Goal: Information Seeking & Learning: Find specific fact

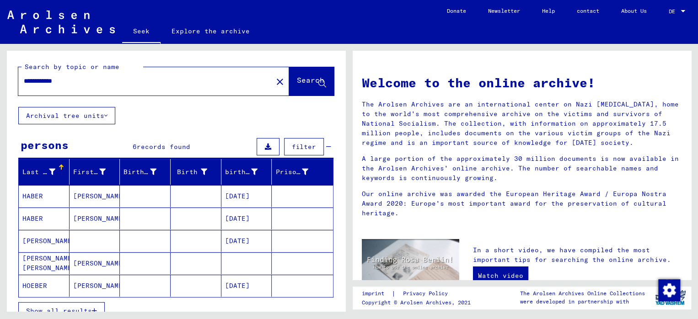
click at [62, 313] on mat-sidenav-content "**********" at bounding box center [349, 159] width 698 height 319
click at [68, 307] on font "Show all results" at bounding box center [59, 311] width 66 height 8
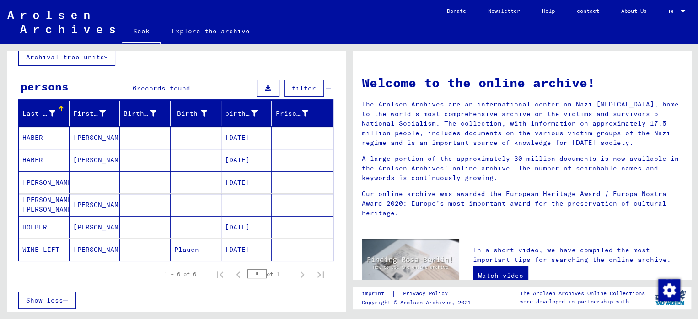
scroll to position [91, 0]
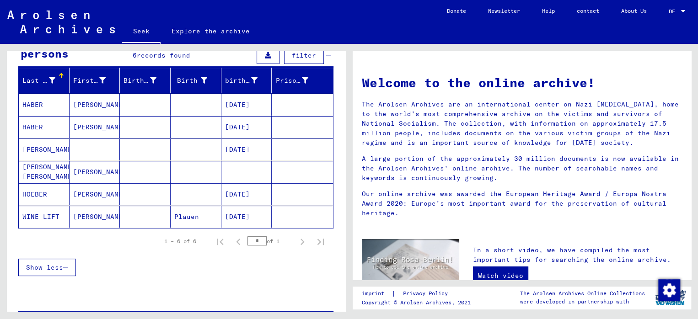
click at [250, 123] on font "[DATE]" at bounding box center [237, 127] width 25 height 8
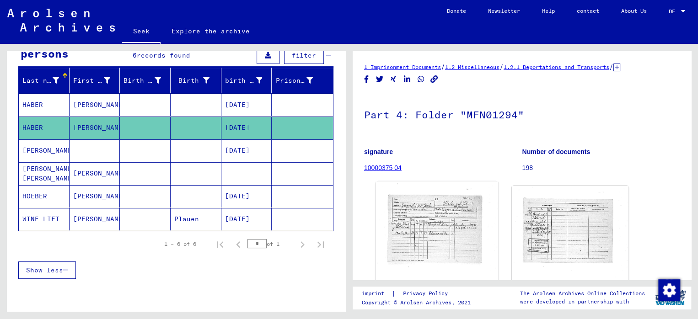
click at [441, 220] on img at bounding box center [437, 266] width 123 height 169
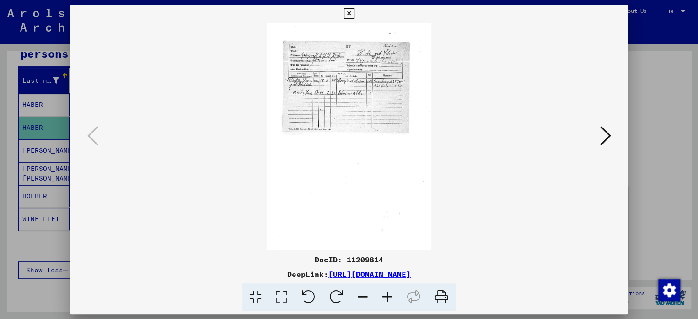
click at [391, 298] on icon at bounding box center [387, 298] width 25 height 28
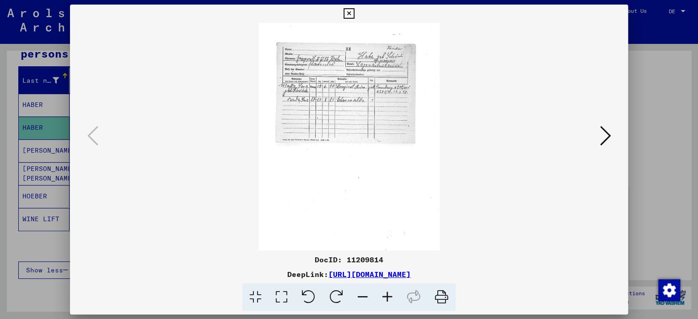
click at [391, 298] on icon at bounding box center [387, 298] width 25 height 28
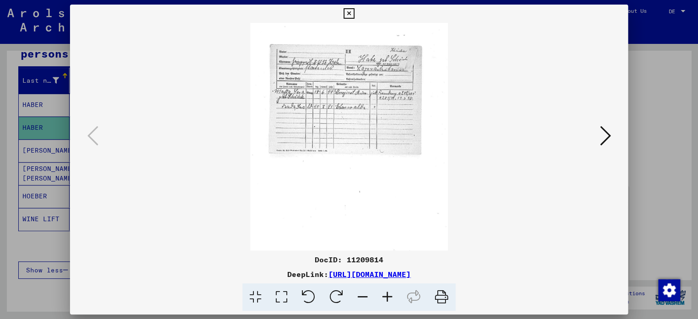
click at [391, 298] on icon at bounding box center [387, 298] width 25 height 28
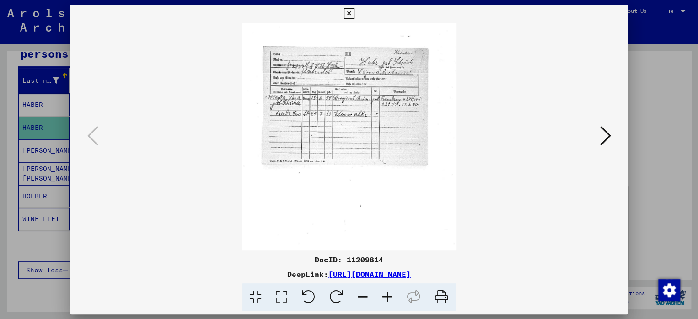
click at [391, 298] on icon at bounding box center [387, 298] width 25 height 28
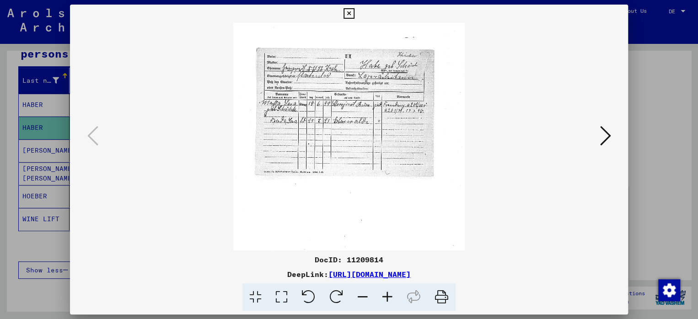
click at [394, 299] on icon at bounding box center [387, 298] width 25 height 28
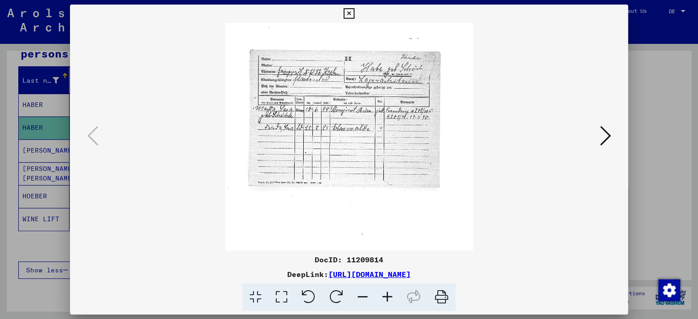
click at [394, 299] on icon at bounding box center [387, 298] width 25 height 28
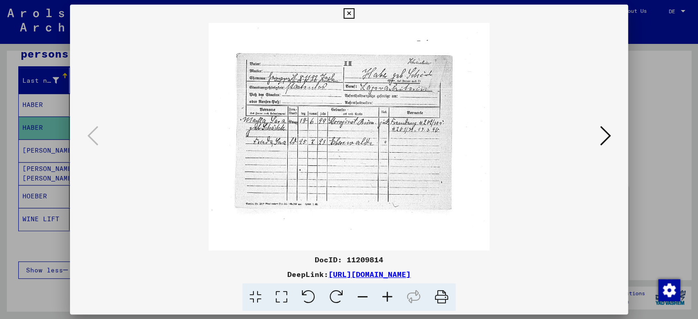
click at [394, 299] on icon at bounding box center [387, 298] width 25 height 28
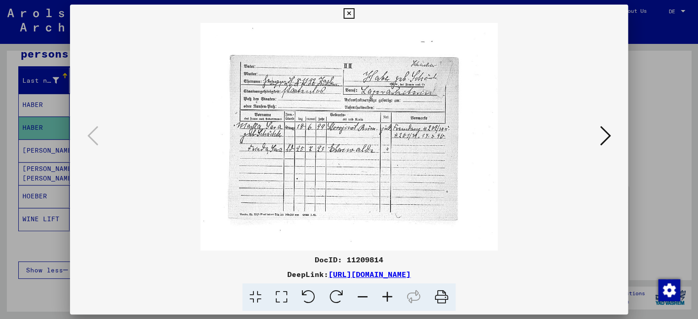
click at [394, 299] on icon at bounding box center [387, 298] width 25 height 28
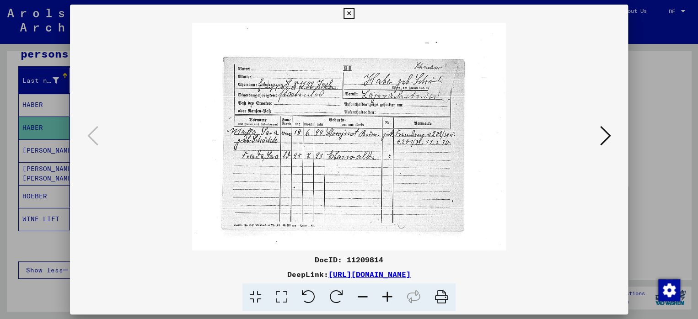
click at [394, 299] on icon at bounding box center [387, 298] width 25 height 28
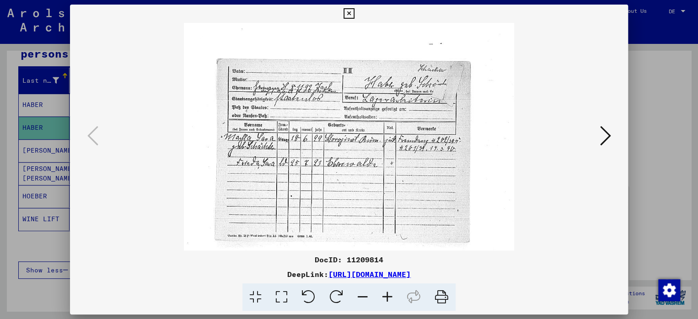
click at [394, 299] on icon at bounding box center [387, 298] width 25 height 28
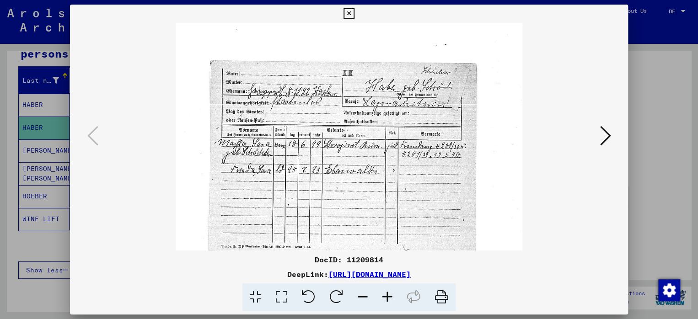
click at [394, 299] on icon at bounding box center [387, 298] width 25 height 28
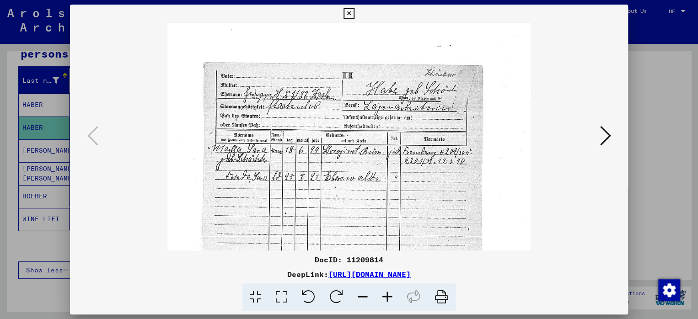
click at [394, 299] on icon at bounding box center [387, 298] width 25 height 28
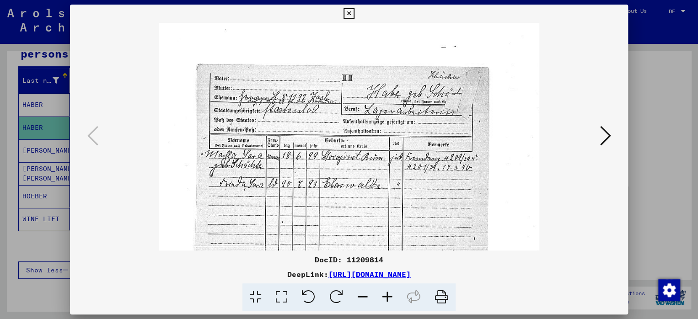
click at [348, 11] on icon at bounding box center [348, 13] width 11 height 11
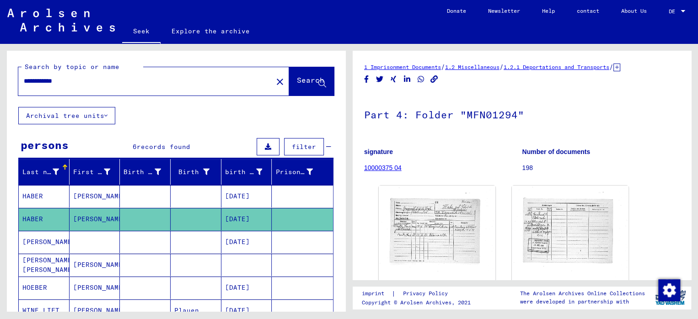
drag, startPoint x: 47, startPoint y: 82, endPoint x: 24, endPoint y: 83, distance: 22.9
click at [24, 83] on input "**********" at bounding box center [145, 81] width 243 height 10
click at [297, 81] on font "Search" at bounding box center [310, 79] width 27 height 9
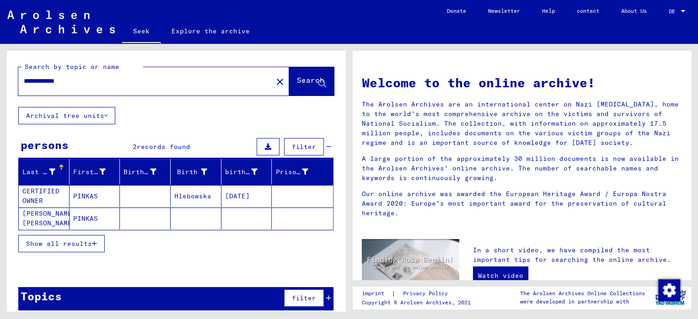
click at [51, 242] on font "Show all results" at bounding box center [59, 244] width 66 height 8
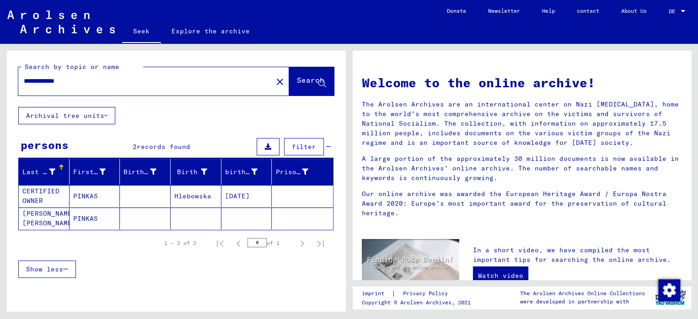
click at [43, 82] on input "**********" at bounding box center [143, 81] width 238 height 10
click at [297, 83] on font "Search" at bounding box center [310, 79] width 27 height 9
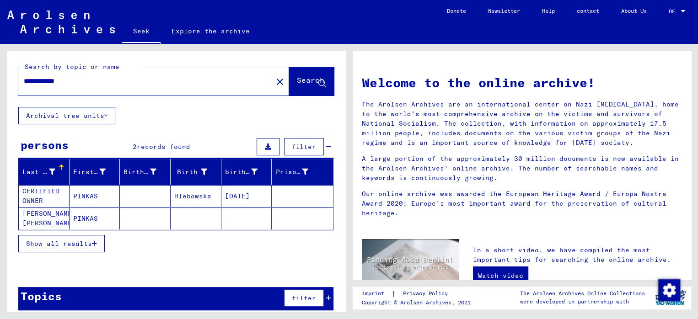
drag, startPoint x: 52, startPoint y: 80, endPoint x: 24, endPoint y: 81, distance: 27.9
click at [24, 81] on input "**********" at bounding box center [143, 81] width 238 height 10
click at [289, 75] on button "Search" at bounding box center [311, 81] width 45 height 28
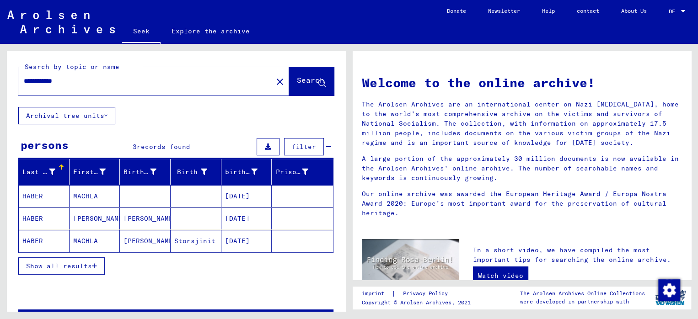
click at [250, 196] on font "[DATE]" at bounding box center [237, 196] width 25 height 8
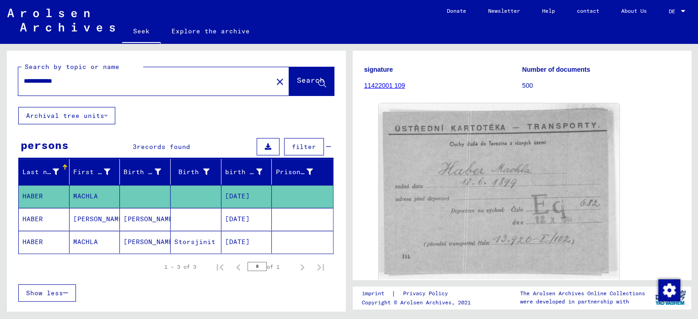
scroll to position [91, 0]
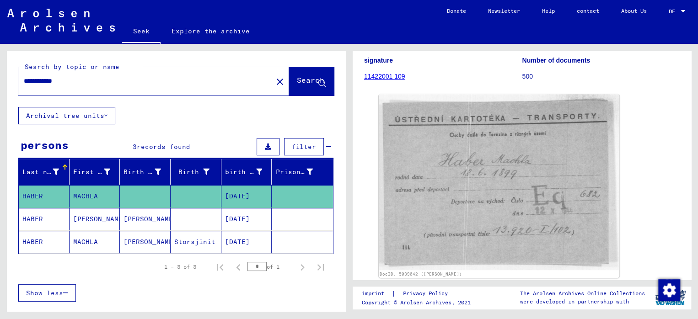
click at [231, 218] on font "[DATE]" at bounding box center [237, 219] width 25 height 8
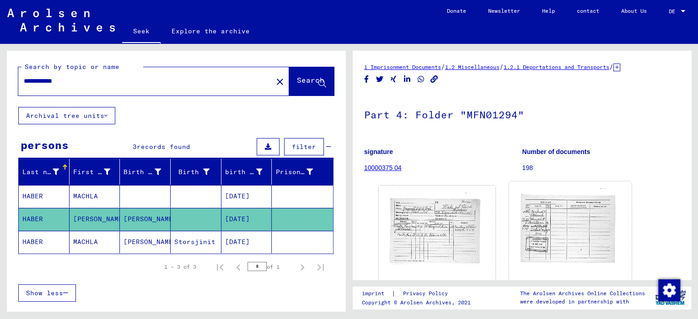
click at [534, 215] on img at bounding box center [570, 266] width 123 height 169
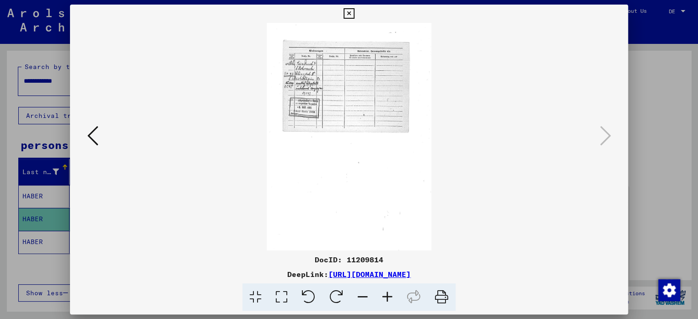
click at [389, 301] on icon at bounding box center [387, 298] width 25 height 28
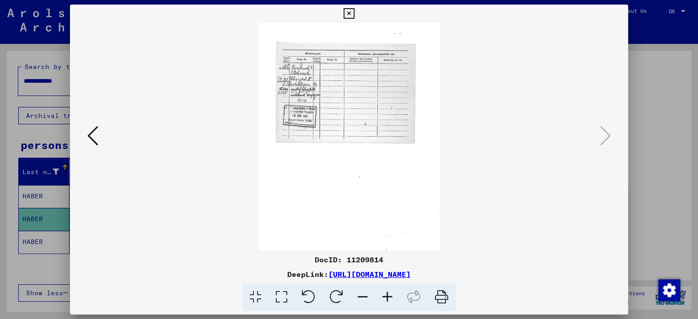
click at [389, 303] on icon at bounding box center [387, 298] width 25 height 28
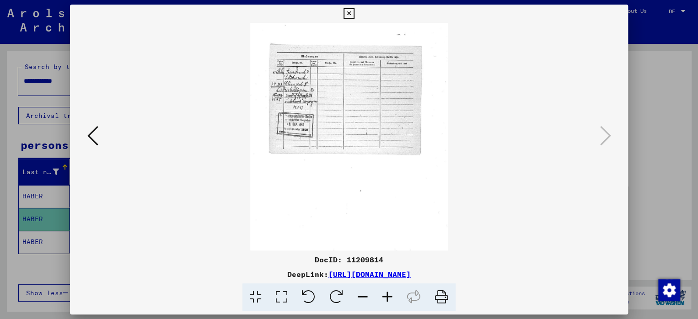
click at [389, 303] on icon at bounding box center [387, 298] width 25 height 28
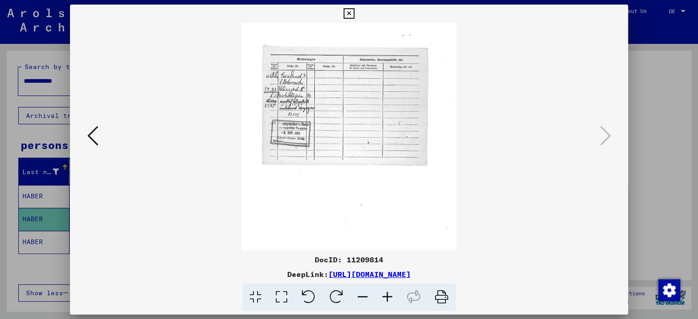
click at [389, 303] on icon at bounding box center [387, 298] width 25 height 28
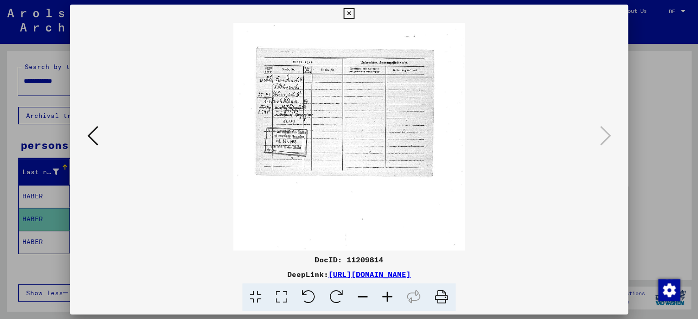
click at [389, 303] on icon at bounding box center [387, 298] width 25 height 28
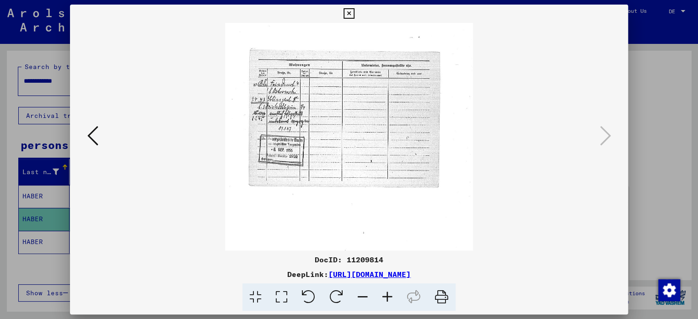
click at [389, 303] on icon at bounding box center [387, 298] width 25 height 28
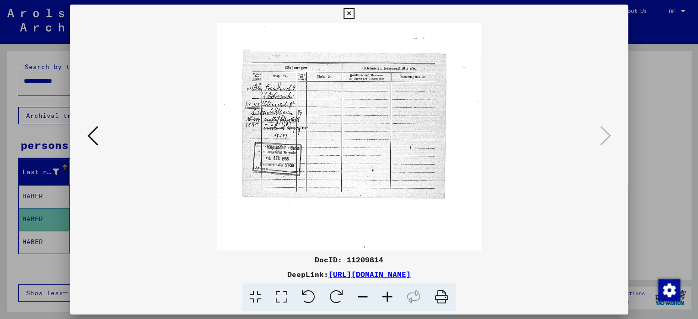
click at [389, 303] on icon at bounding box center [387, 298] width 25 height 28
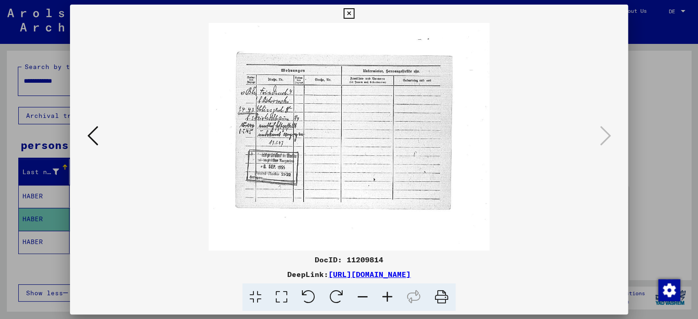
click at [389, 303] on icon at bounding box center [387, 298] width 25 height 28
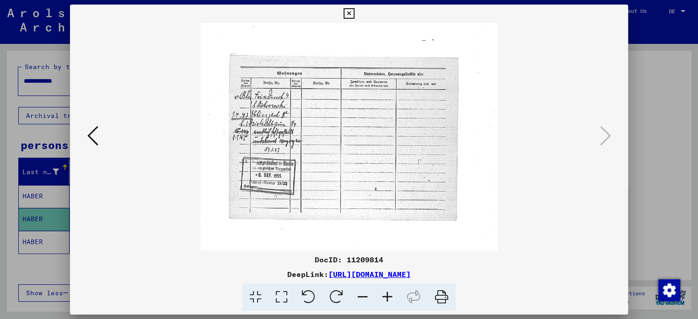
click at [389, 303] on icon at bounding box center [387, 298] width 25 height 28
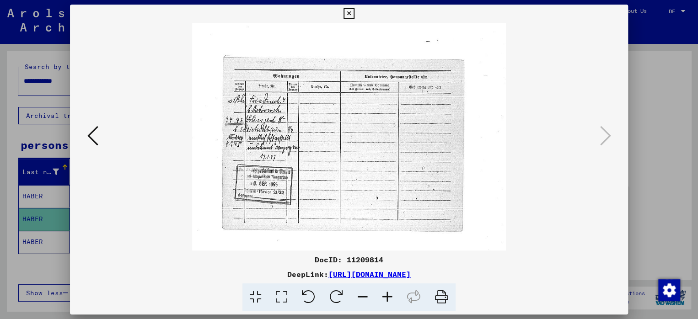
click at [389, 303] on icon at bounding box center [387, 298] width 25 height 28
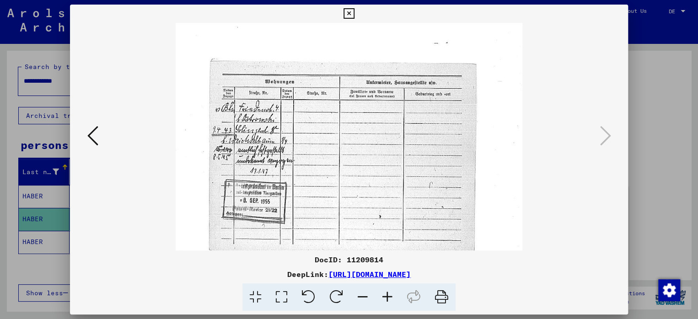
click at [389, 303] on icon at bounding box center [387, 298] width 25 height 28
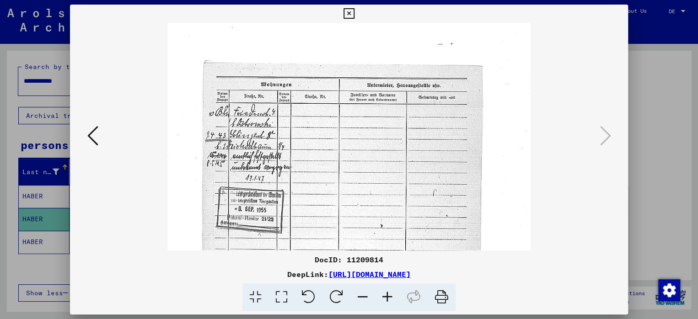
click at [389, 303] on icon at bounding box center [387, 298] width 25 height 28
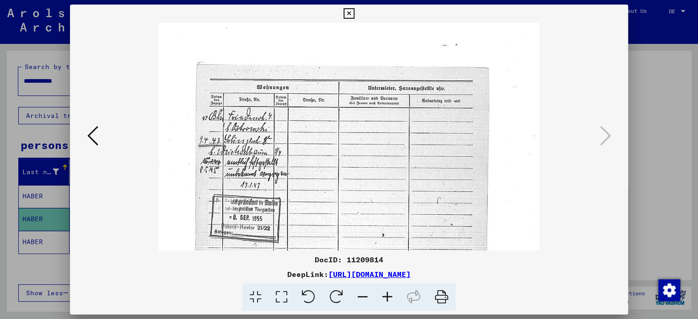
click at [389, 303] on icon at bounding box center [387, 298] width 25 height 28
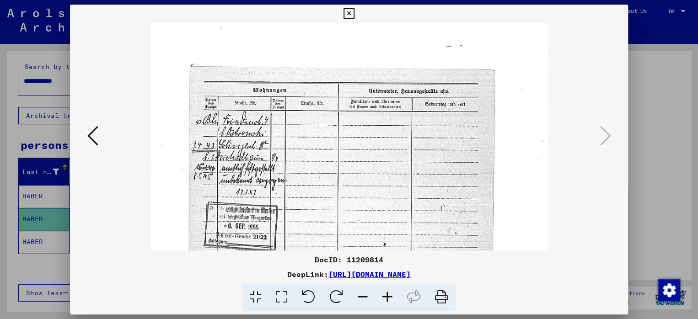
click at [389, 303] on icon at bounding box center [387, 298] width 25 height 28
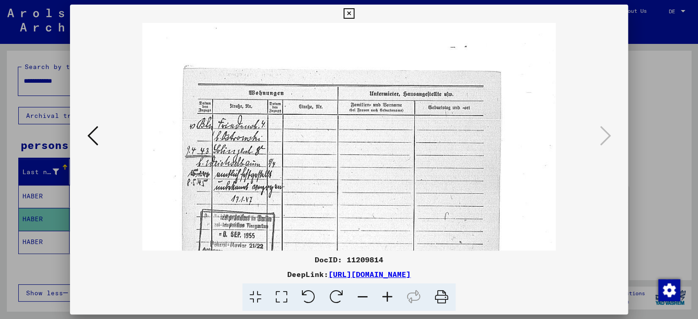
click at [389, 303] on icon at bounding box center [387, 298] width 25 height 28
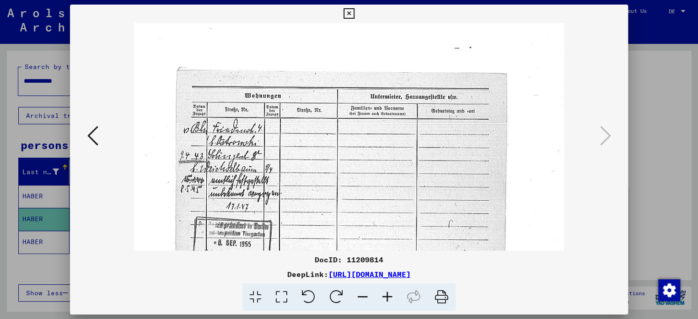
click at [389, 303] on icon at bounding box center [387, 298] width 25 height 28
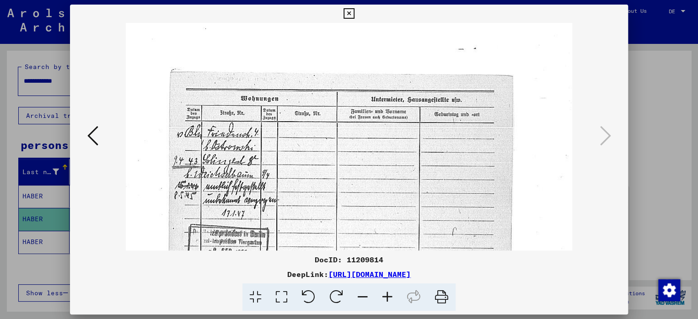
click at [389, 303] on icon at bounding box center [387, 298] width 25 height 28
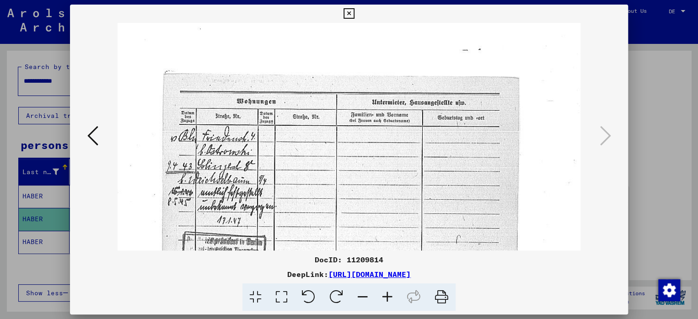
click at [389, 303] on icon at bounding box center [387, 298] width 25 height 28
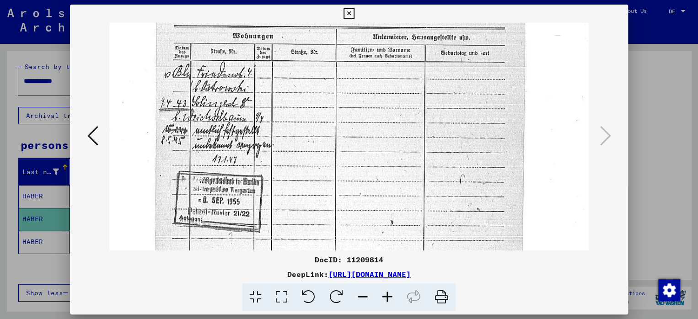
scroll to position [70, 0]
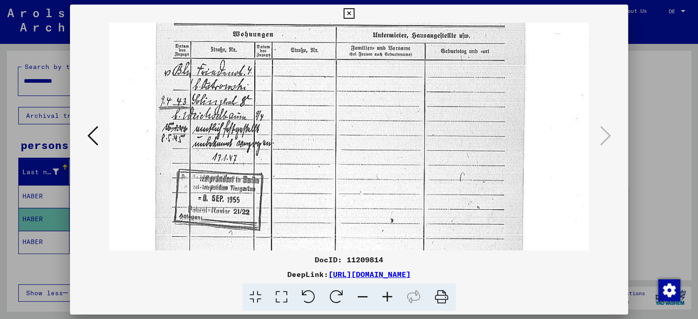
drag, startPoint x: 324, startPoint y: 209, endPoint x: 309, endPoint y: 139, distance: 70.6
click at [309, 139] on img at bounding box center [348, 284] width 479 height 662
click at [350, 15] on icon at bounding box center [348, 13] width 11 height 11
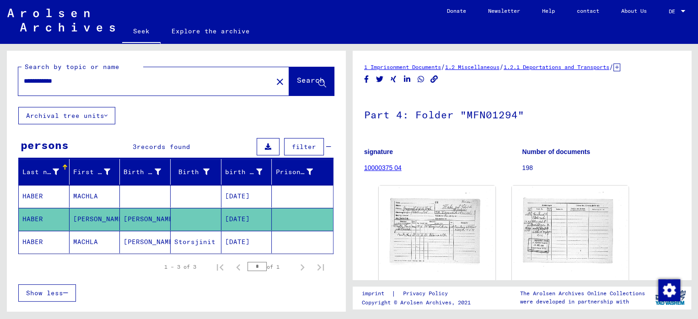
click at [102, 193] on mat-cell "MACHLA" at bounding box center [95, 196] width 51 height 22
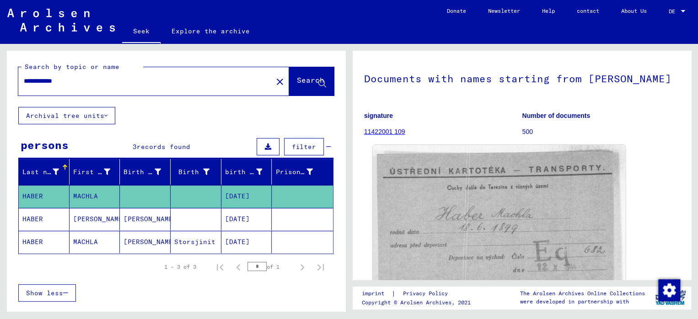
scroll to position [91, 0]
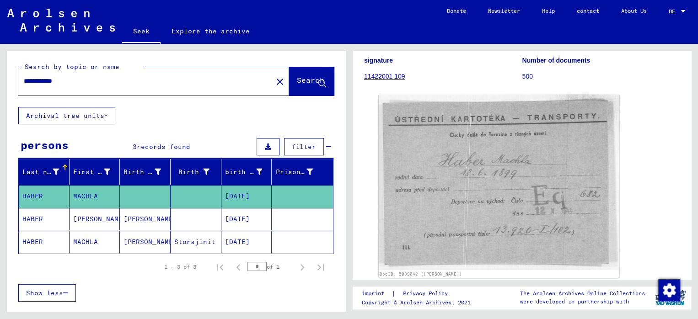
click at [144, 238] on font "[PERSON_NAME]" at bounding box center [150, 242] width 54 height 8
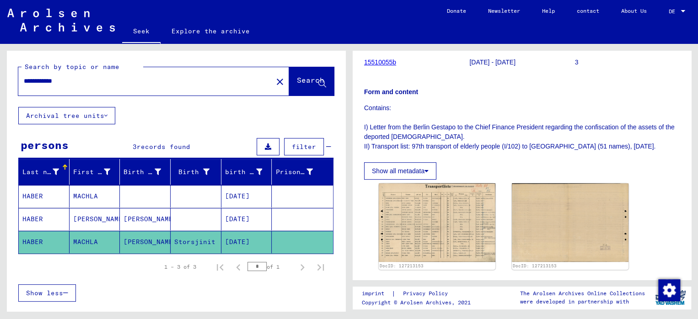
scroll to position [183, 0]
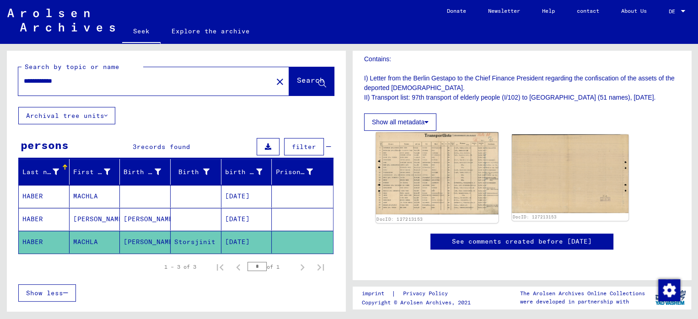
click at [397, 163] on img at bounding box center [437, 173] width 123 height 82
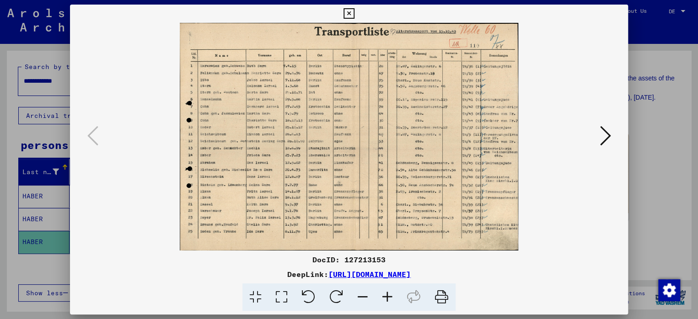
click at [391, 297] on icon at bounding box center [387, 298] width 25 height 28
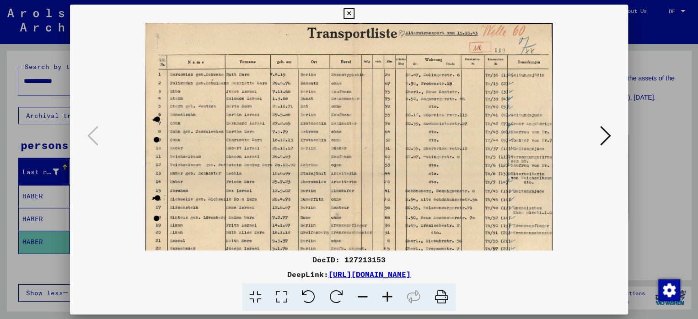
click at [391, 297] on icon at bounding box center [387, 298] width 25 height 28
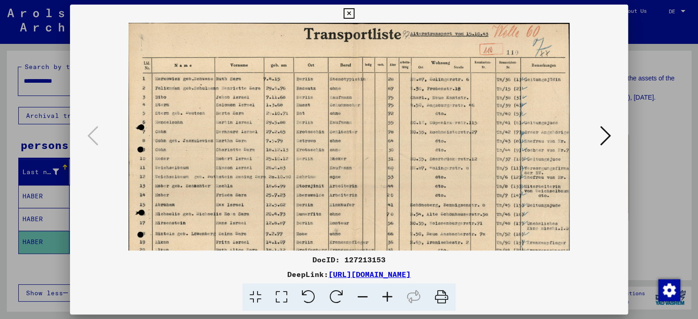
click at [391, 297] on icon at bounding box center [387, 298] width 25 height 28
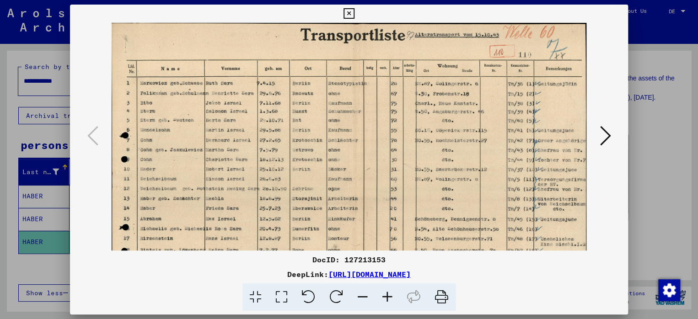
click at [391, 297] on icon at bounding box center [387, 298] width 25 height 28
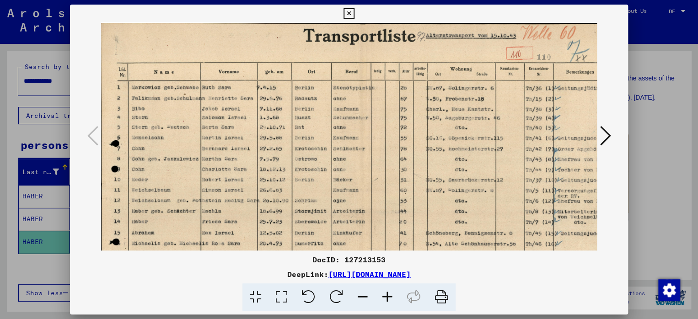
click at [391, 297] on icon at bounding box center [387, 298] width 25 height 28
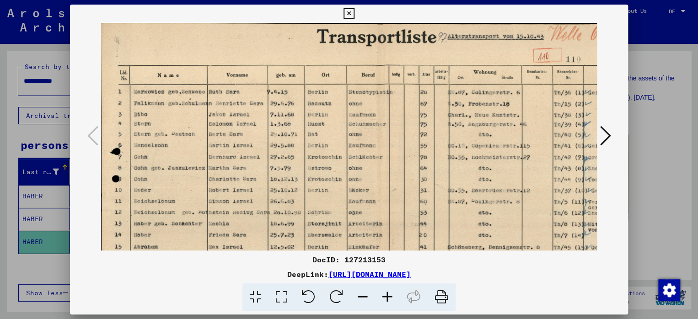
click at [391, 297] on icon at bounding box center [387, 298] width 25 height 28
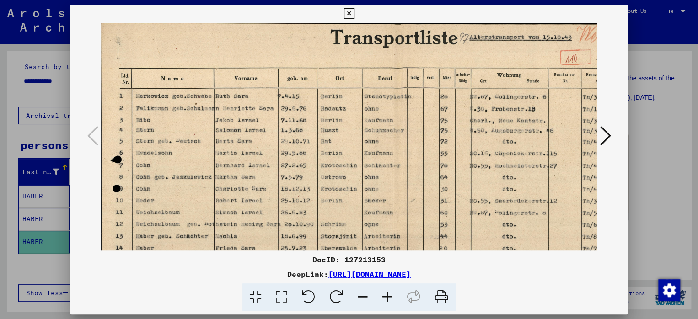
click at [391, 297] on icon at bounding box center [387, 298] width 25 height 28
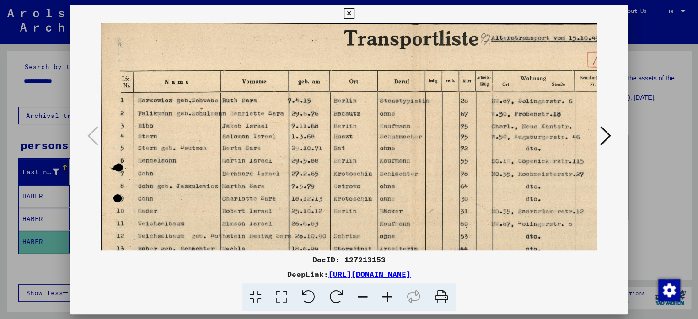
click at [391, 297] on icon at bounding box center [387, 298] width 25 height 28
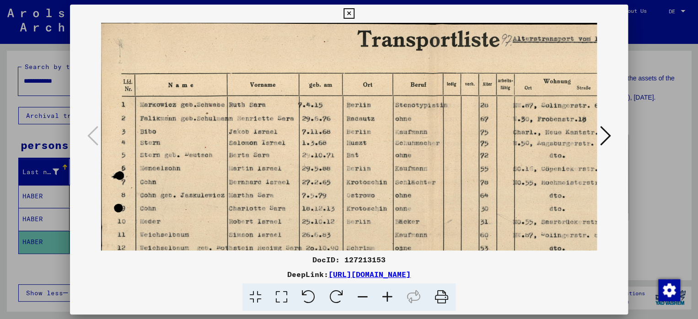
scroll to position [13, 1]
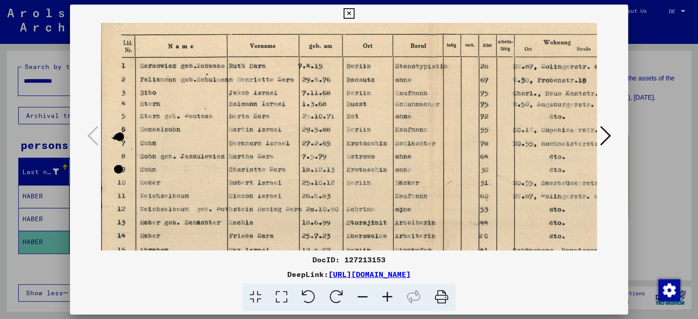
drag, startPoint x: 287, startPoint y: 180, endPoint x: 292, endPoint y: 144, distance: 36.5
click at [292, 144] on img at bounding box center [423, 200] width 645 height 433
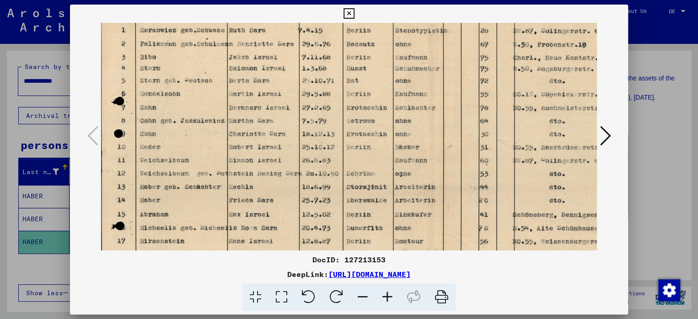
scroll to position [73, 0]
drag, startPoint x: 315, startPoint y: 193, endPoint x: 319, endPoint y: 161, distance: 32.8
click at [319, 161] on img at bounding box center [423, 166] width 645 height 433
click at [350, 10] on icon at bounding box center [348, 13] width 11 height 11
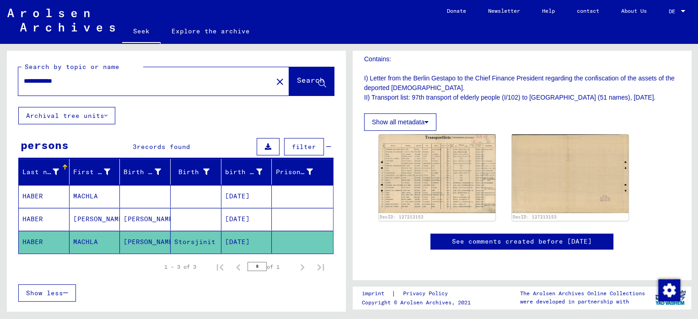
drag, startPoint x: 50, startPoint y: 81, endPoint x: 21, endPoint y: 80, distance: 28.8
click at [21, 80] on div "**********" at bounding box center [142, 81] width 249 height 21
type input "**********"
click at [297, 82] on font "Search" at bounding box center [310, 79] width 27 height 9
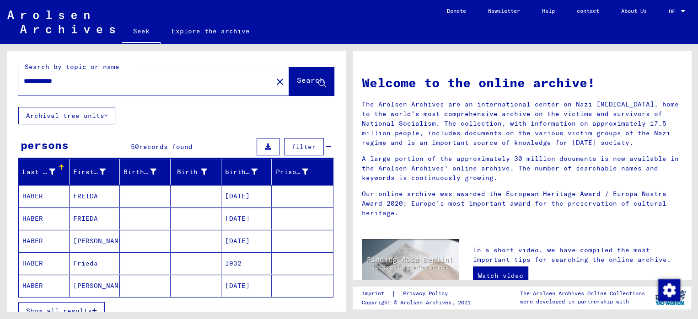
click at [262, 216] on mat-cell "[DATE]" at bounding box center [246, 219] width 51 height 22
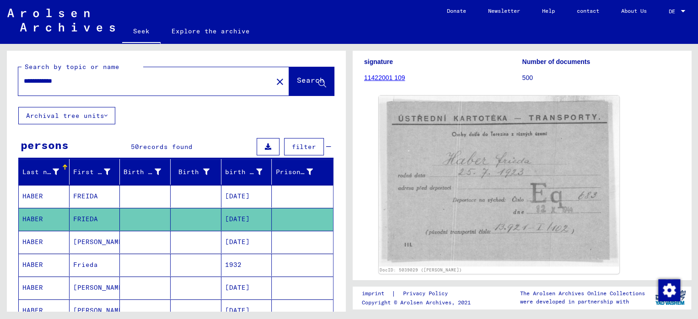
scroll to position [91, 0]
click at [250, 238] on font "[DATE]" at bounding box center [237, 242] width 25 height 8
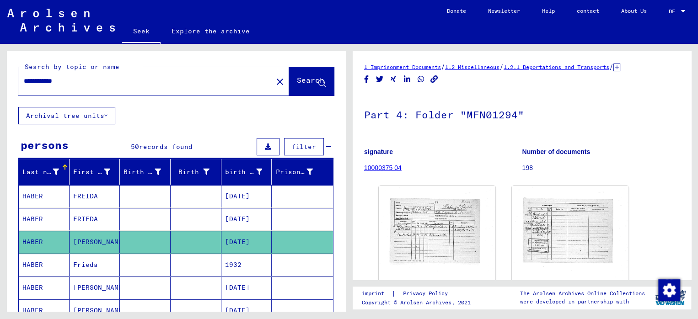
click at [247, 262] on mat-cell "1932" at bounding box center [246, 265] width 51 height 22
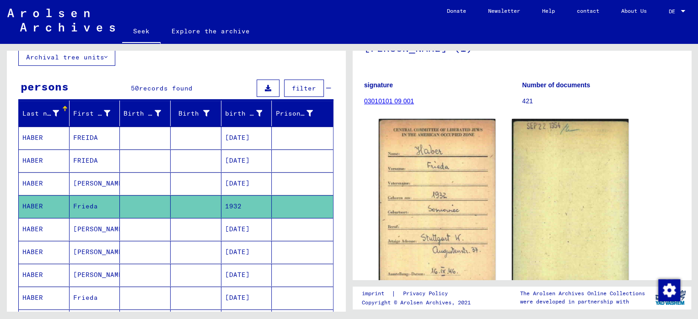
scroll to position [46, 0]
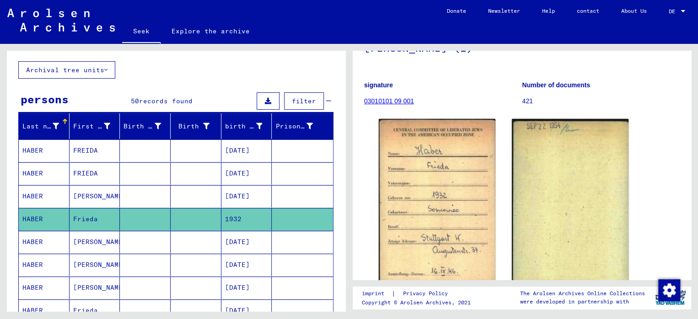
click at [225, 151] on font "[DATE]" at bounding box center [237, 150] width 25 height 8
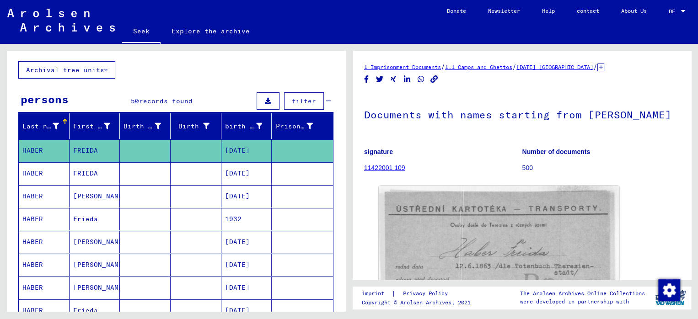
click at [249, 198] on font "[DATE]" at bounding box center [237, 196] width 25 height 8
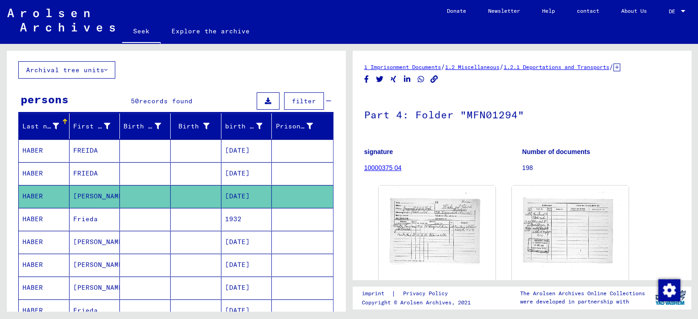
click at [250, 175] on font "[DATE]" at bounding box center [237, 173] width 25 height 8
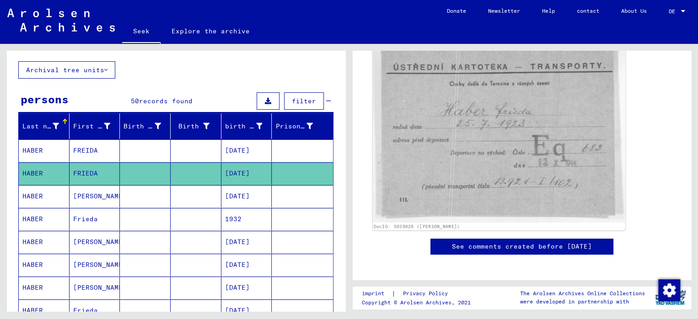
scroll to position [137, 0]
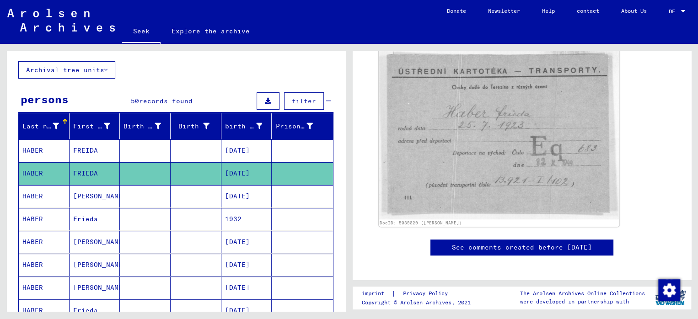
click at [249, 193] on font "[DATE]" at bounding box center [237, 196] width 25 height 8
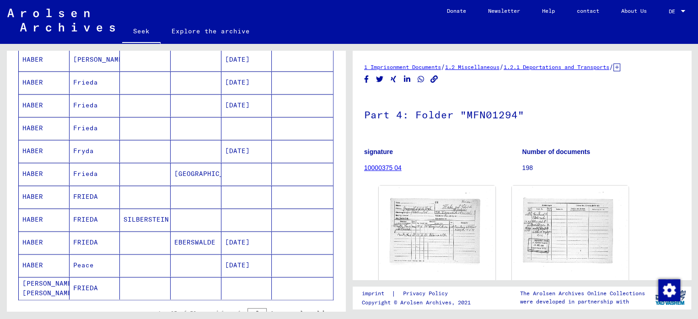
scroll to position [457, 0]
click at [250, 238] on font "[DATE]" at bounding box center [237, 242] width 25 height 8
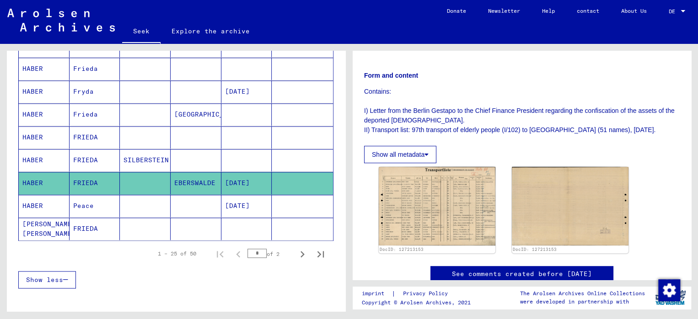
scroll to position [554, 0]
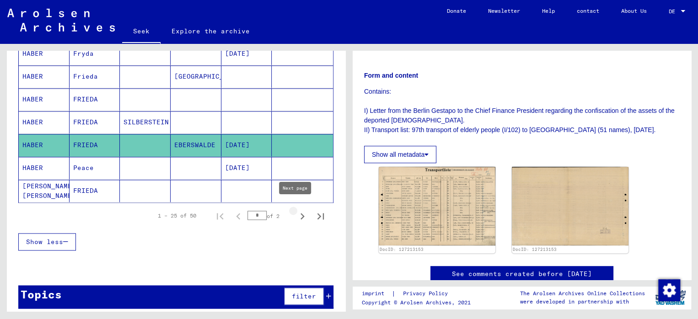
click at [296, 211] on icon "Next page" at bounding box center [302, 216] width 13 height 13
type input "*"
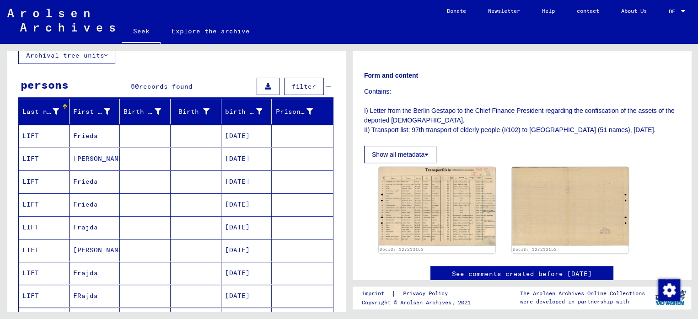
scroll to position [51, 0]
